Goal: Information Seeking & Learning: Learn about a topic

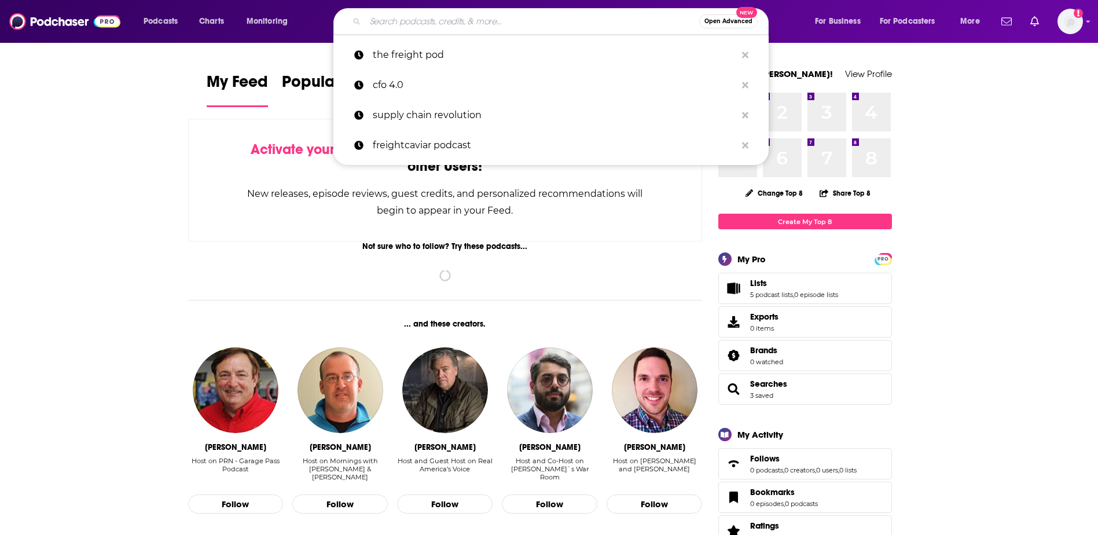
click at [521, 15] on input "Search podcasts, credits, & more..." at bounding box center [532, 21] width 334 height 19
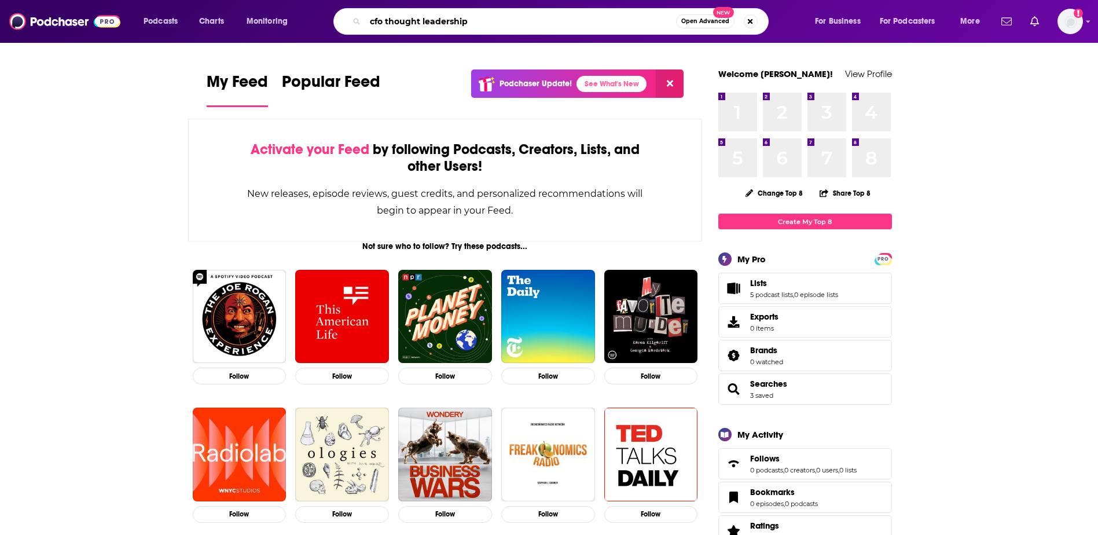
type input "cfo thought leadership"
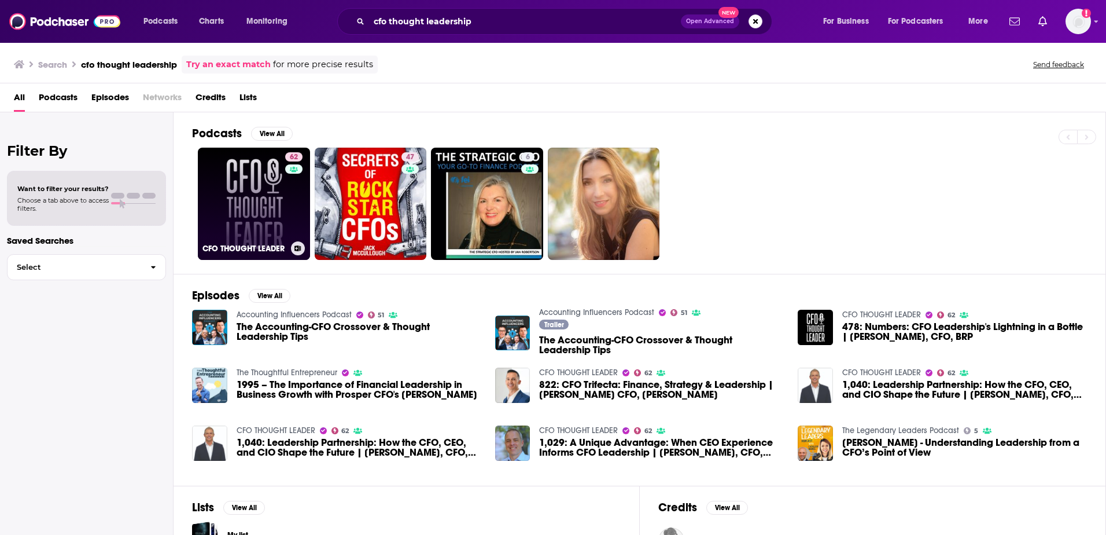
click at [256, 182] on link "62 CFO THOUGHT LEADER" at bounding box center [254, 204] width 112 height 112
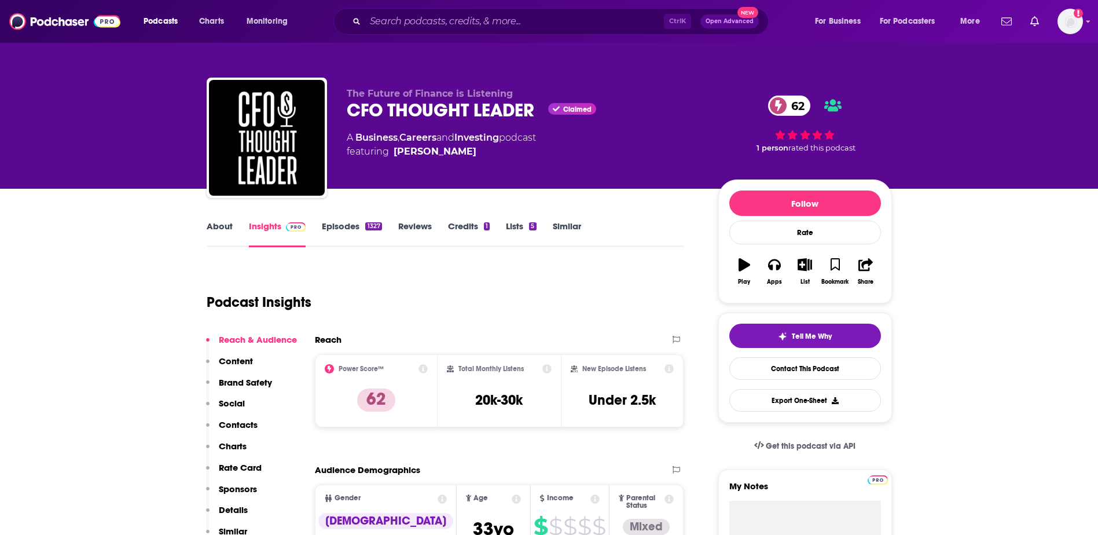
click at [365, 230] on link "Episodes 1327" at bounding box center [352, 233] width 60 height 27
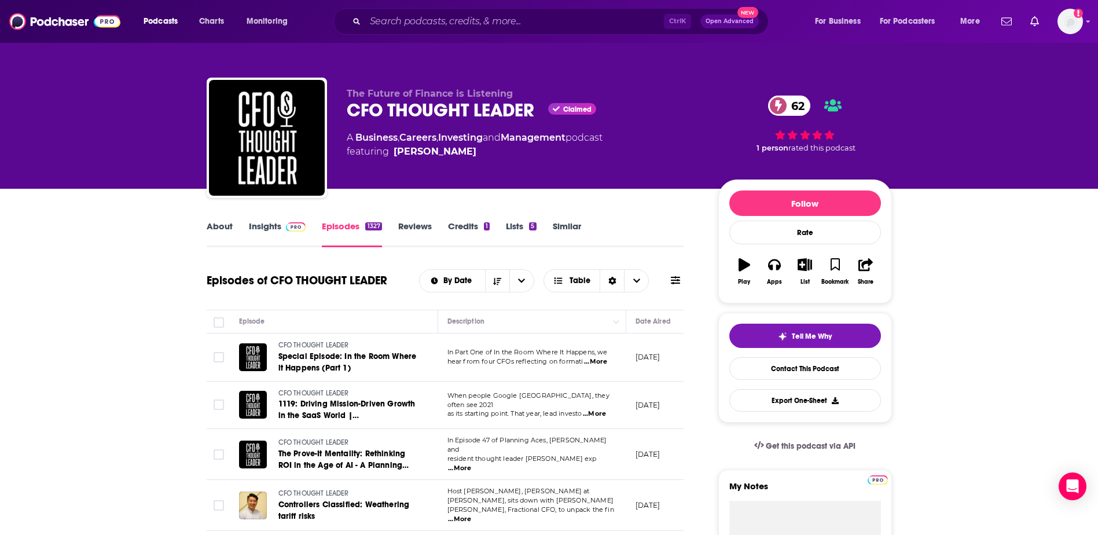
click at [230, 223] on link "About" at bounding box center [220, 233] width 26 height 27
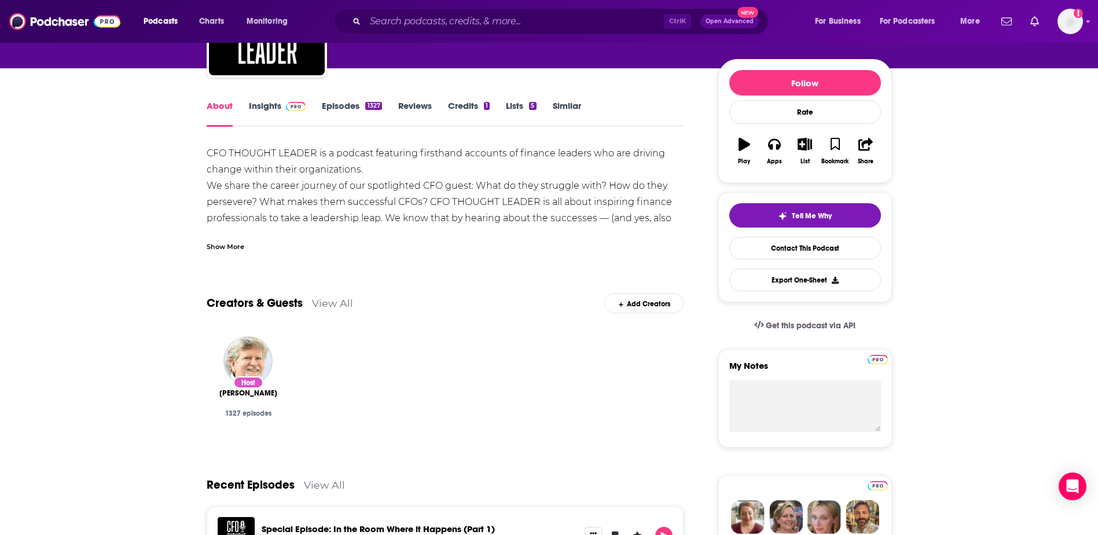
scroll to position [116, 0]
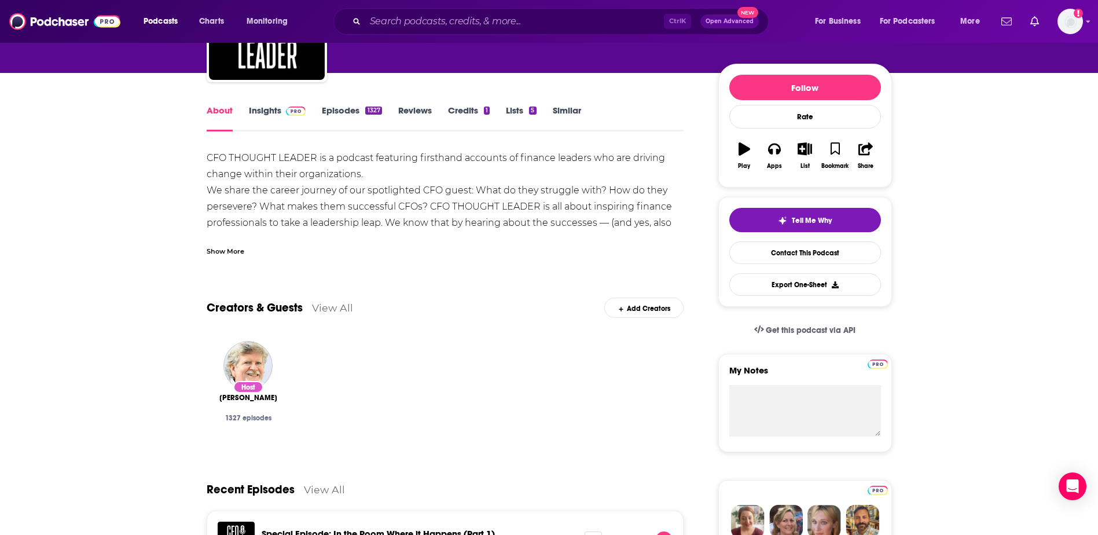
click at [265, 116] on link "Insights" at bounding box center [277, 118] width 57 height 27
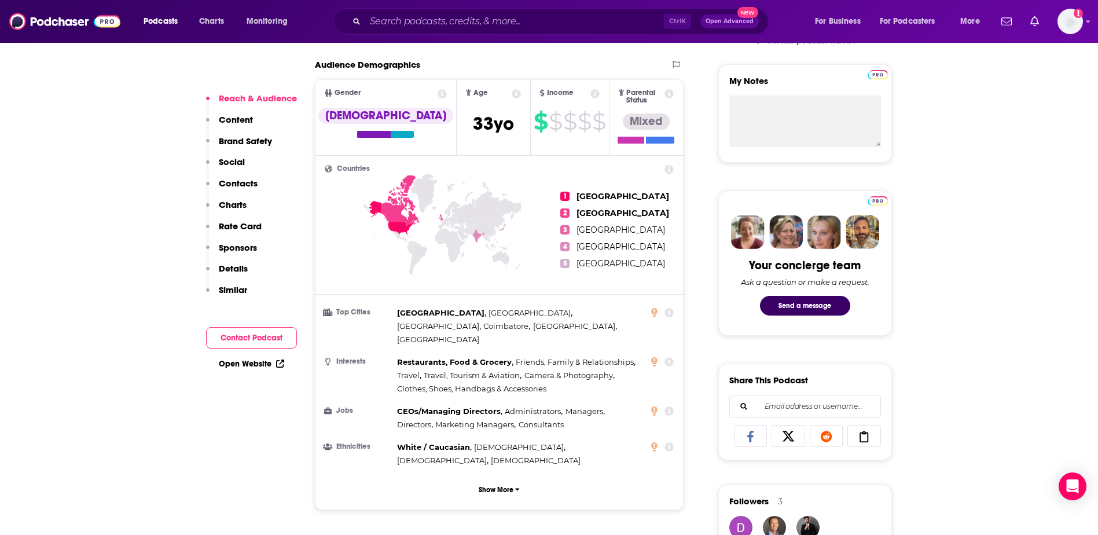
scroll to position [463, 0]
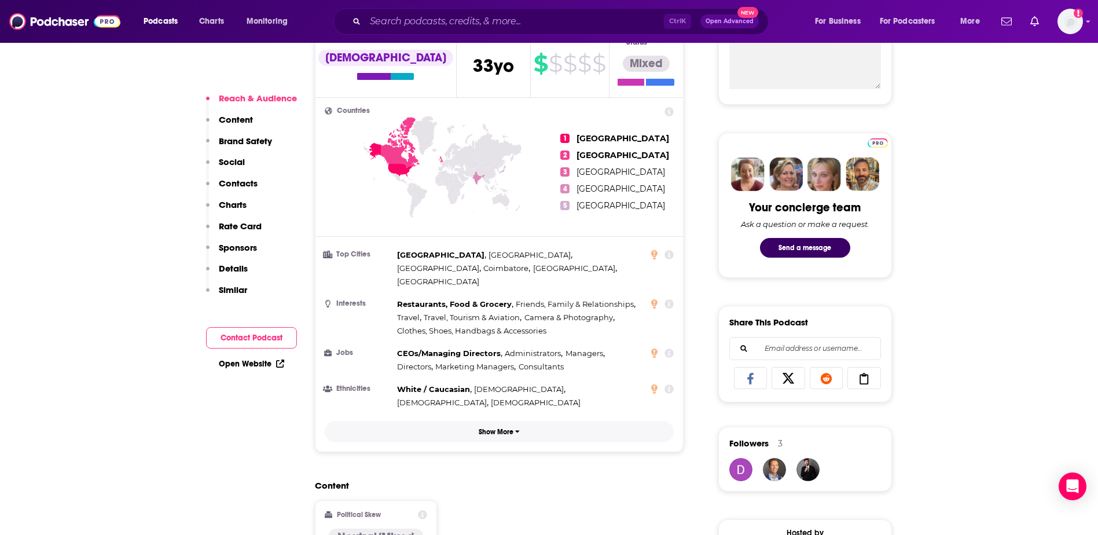
click at [502, 421] on button "Show More" at bounding box center [500, 431] width 350 height 21
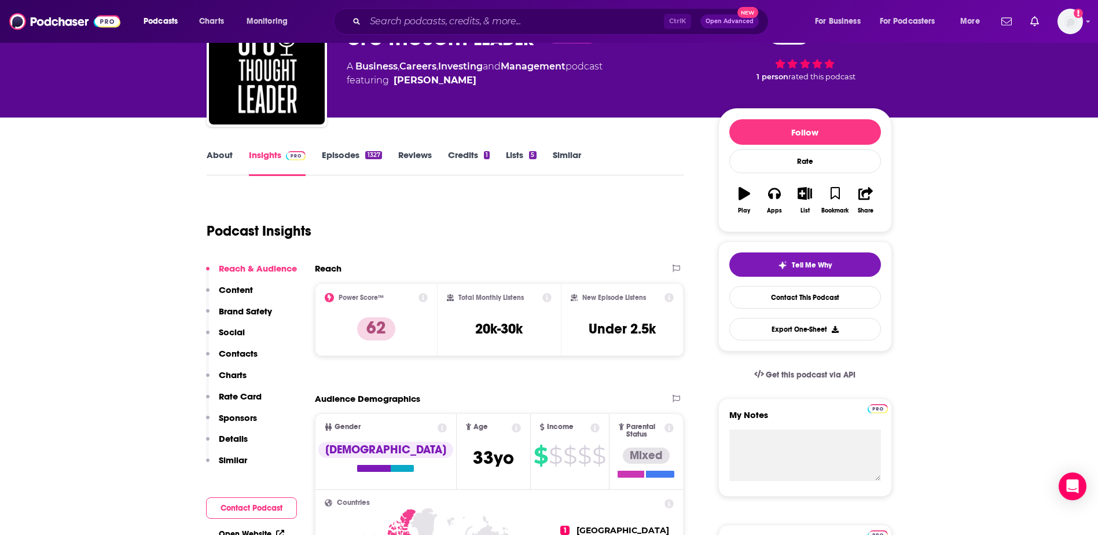
scroll to position [58, 0]
